Goal: Task Accomplishment & Management: Manage account settings

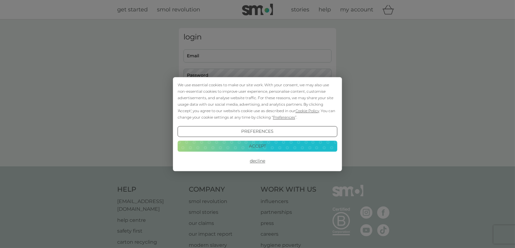
click at [251, 145] on button "Accept" at bounding box center [258, 146] width 160 height 11
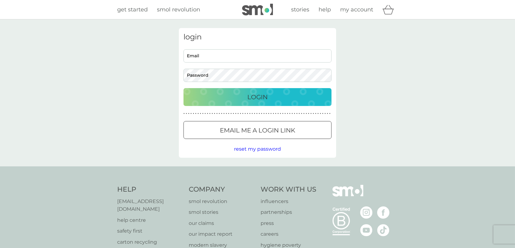
click at [234, 65] on div "Email Password" at bounding box center [257, 65] width 153 height 33
click at [234, 61] on input "Email" at bounding box center [257, 55] width 148 height 13
type input "[PERSON_NAME][EMAIL_ADDRESS][DOMAIN_NAME]"
click at [183, 88] on button "Login" at bounding box center [257, 97] width 148 height 18
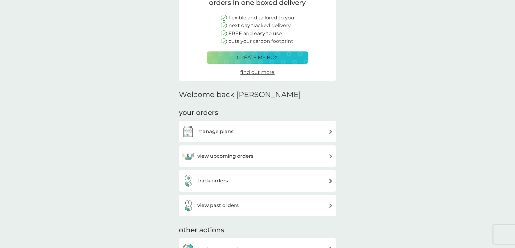
scroll to position [92, 0]
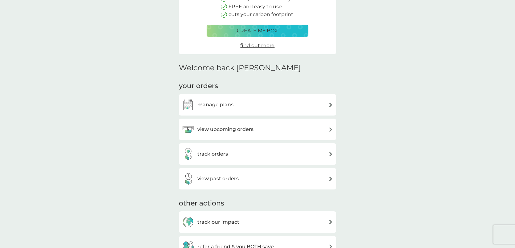
click at [214, 109] on div "manage plans" at bounding box center [207, 105] width 51 height 12
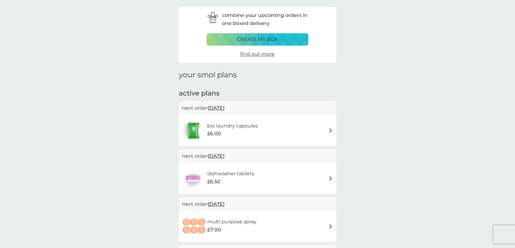
scroll to position [31, 0]
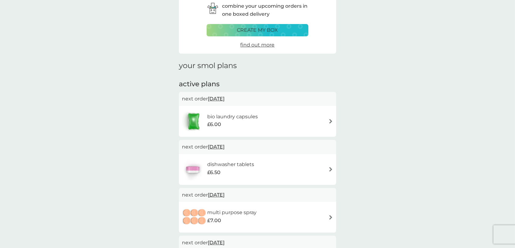
click at [218, 98] on span "[DATE]" at bounding box center [216, 99] width 17 height 12
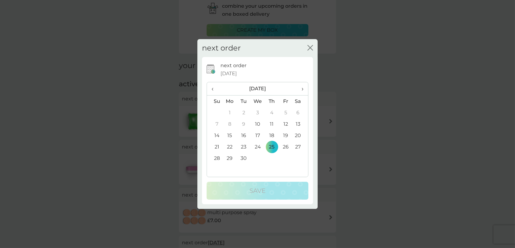
click at [304, 89] on th "›" at bounding box center [299, 88] width 15 height 13
click at [257, 110] on td "1" at bounding box center [258, 112] width 14 height 11
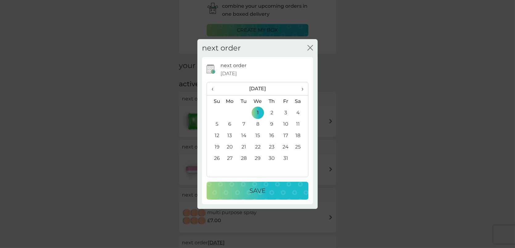
click at [253, 189] on p "Save" at bounding box center [257, 191] width 16 height 10
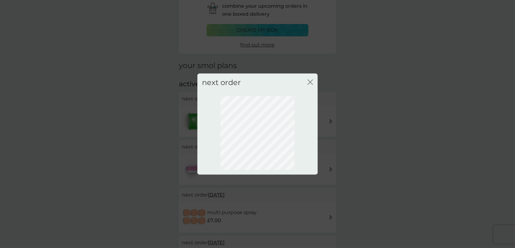
scroll to position [10, 0]
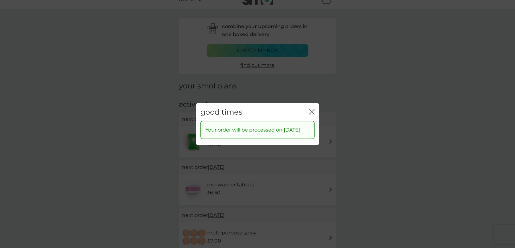
click at [314, 110] on div "good times close" at bounding box center [257, 112] width 123 height 18
click at [313, 110] on icon "close" at bounding box center [312, 112] width 6 height 6
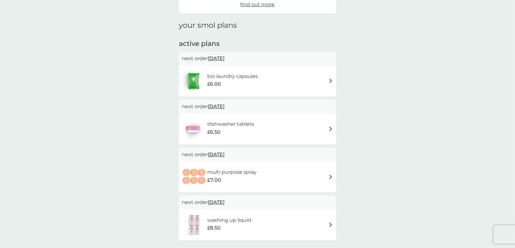
scroll to position [0, 0]
